Goal: Task Accomplishment & Management: Use online tool/utility

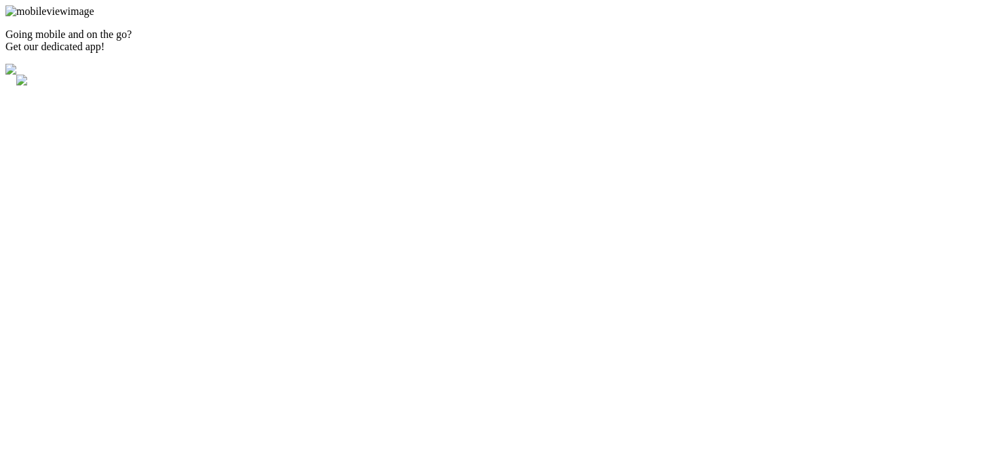
type input "4"
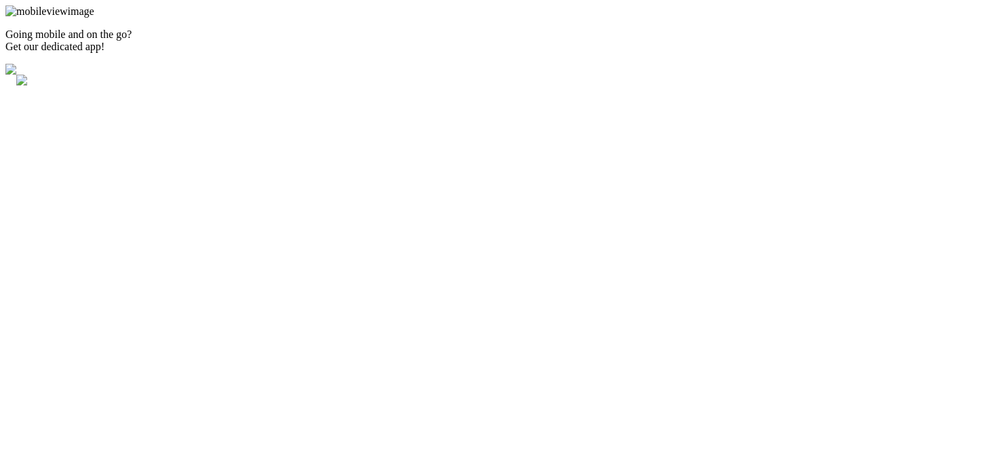
type input "402"
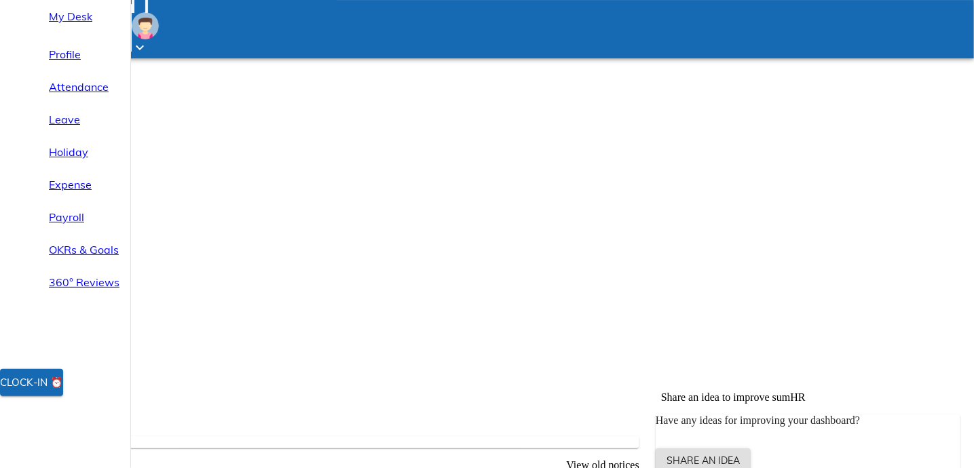
scroll to position [203, 0]
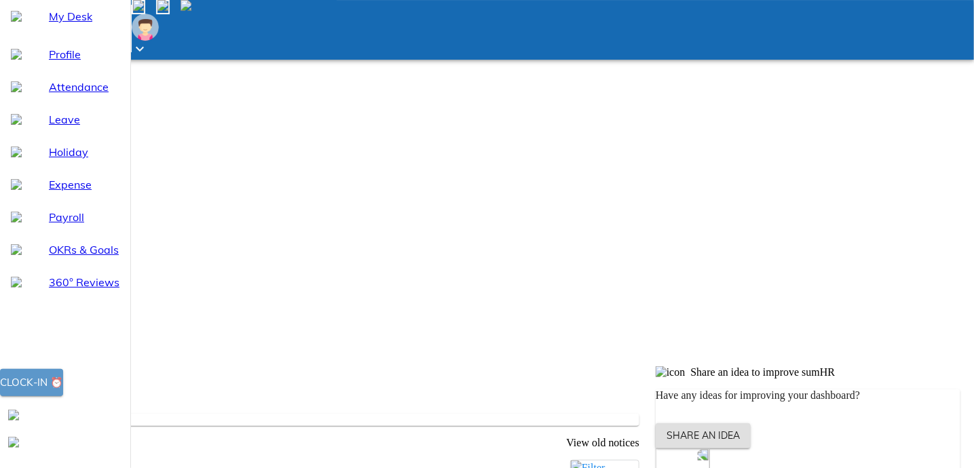
click at [63, 392] on span "Clock-in ⏰" at bounding box center [31, 383] width 63 height 18
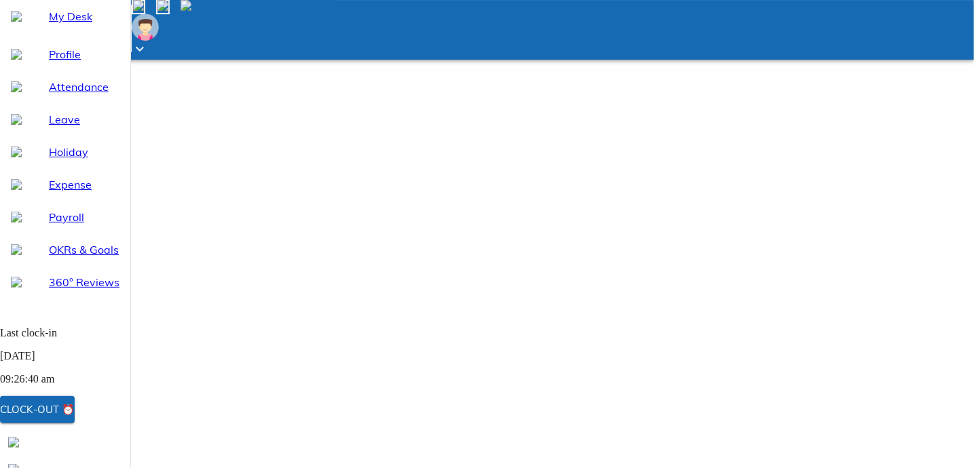
scroll to position [34, 0]
